Goal: Task Accomplishment & Management: Complete application form

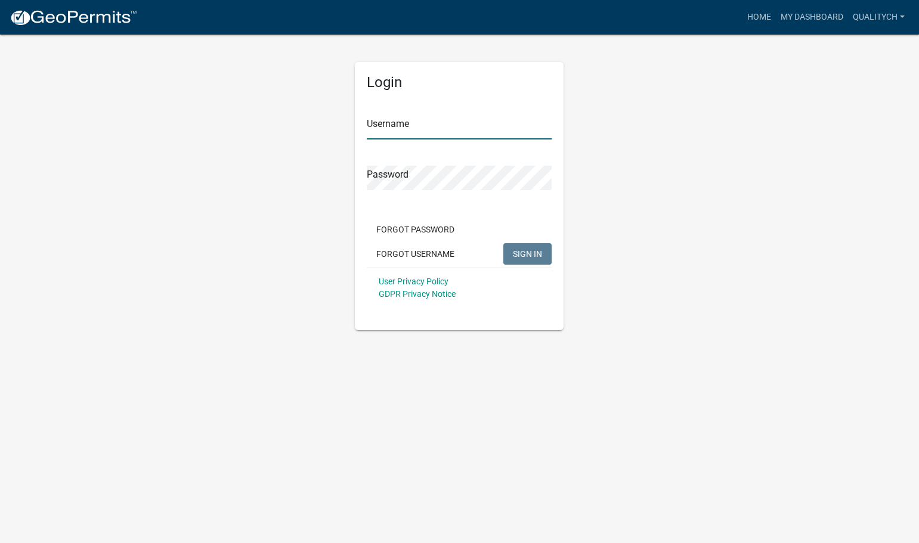
type input "QUALITYCH"
click at [526, 252] on span "SIGN IN" at bounding box center [527, 254] width 29 height 10
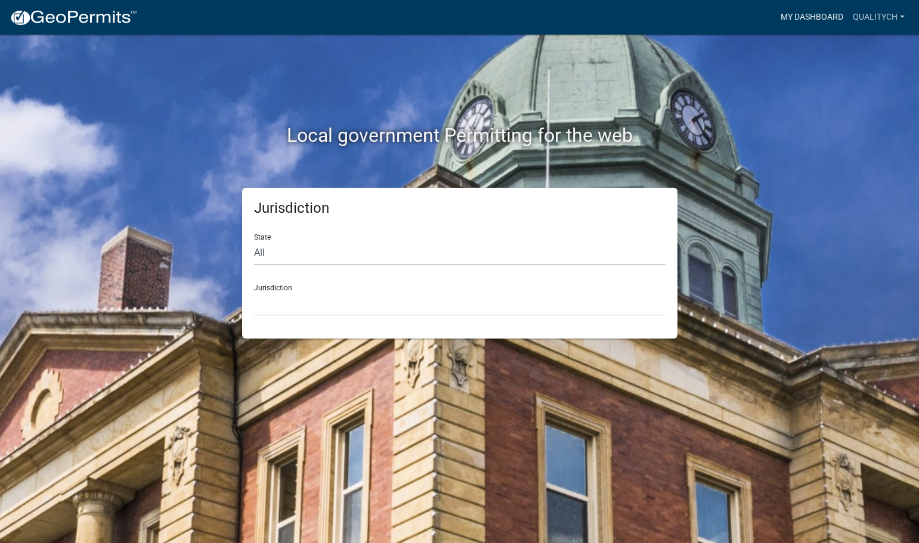
click at [797, 15] on link "My Dashboard" at bounding box center [812, 17] width 72 height 23
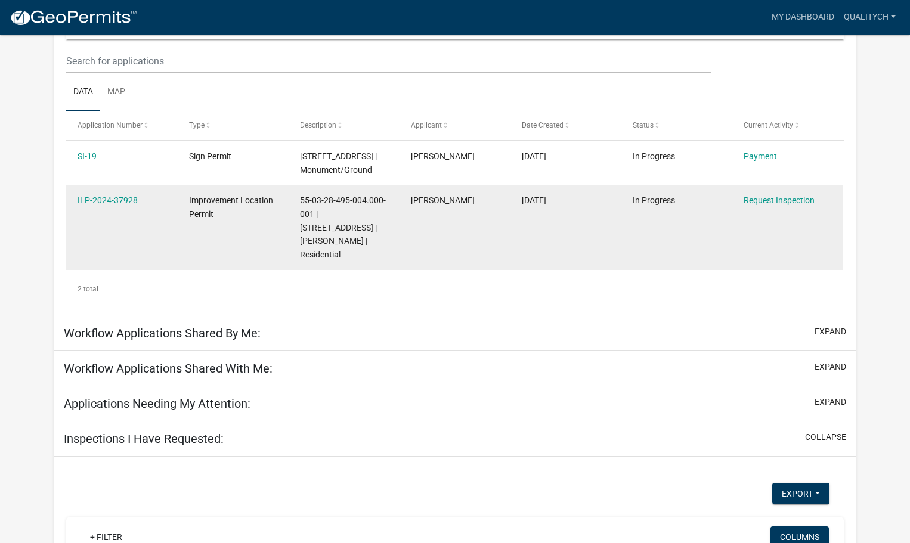
scroll to position [179, 0]
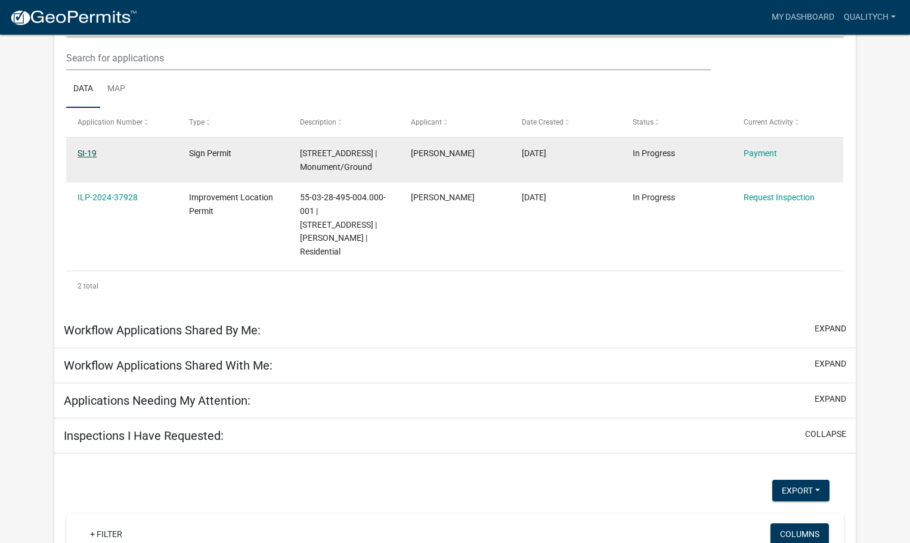
click at [85, 150] on link "SI-19" at bounding box center [87, 153] width 19 height 10
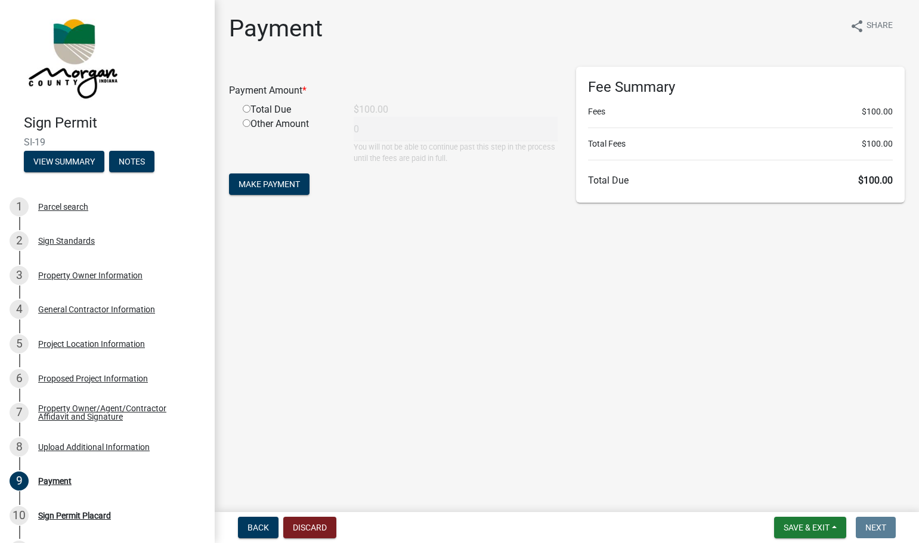
click at [247, 110] on input "radio" at bounding box center [247, 109] width 8 height 8
radio input "true"
type input "100"
click at [302, 185] on button "Make Payment" at bounding box center [269, 184] width 80 height 21
